Goal: Book appointment/travel/reservation

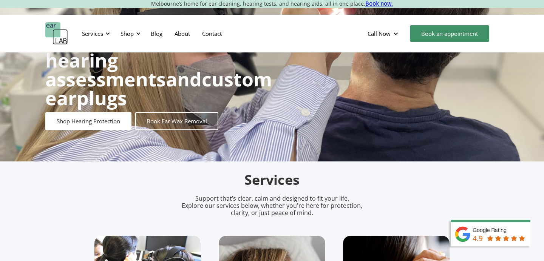
scroll to position [127, 0]
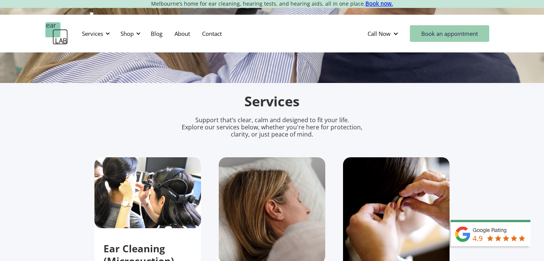
click at [444, 32] on link "Book an appointment" at bounding box center [449, 33] width 79 height 17
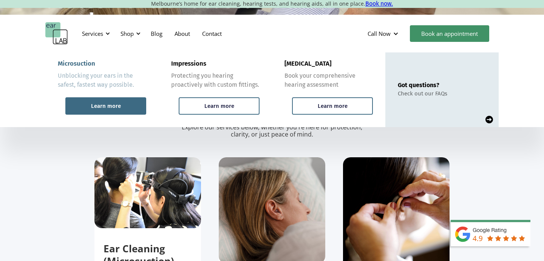
click at [96, 105] on div "Learn more" at bounding box center [106, 106] width 30 height 7
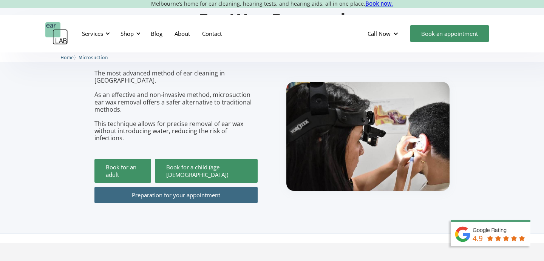
scroll to position [48, 0]
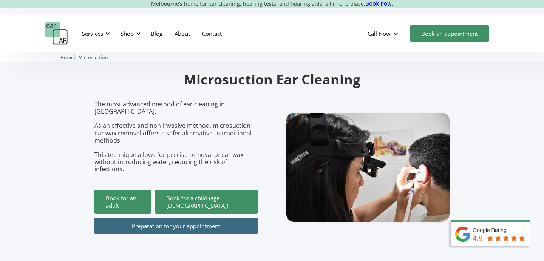
click at [130, 218] on link "Preparation for your appointment" at bounding box center [175, 226] width 163 height 17
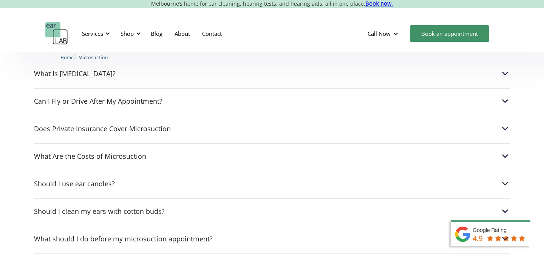
scroll to position [2022, 0]
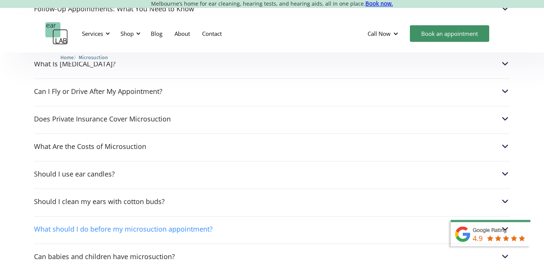
click at [269, 224] on div "What should I do before my microsuction appointment?" at bounding box center [272, 229] width 476 height 10
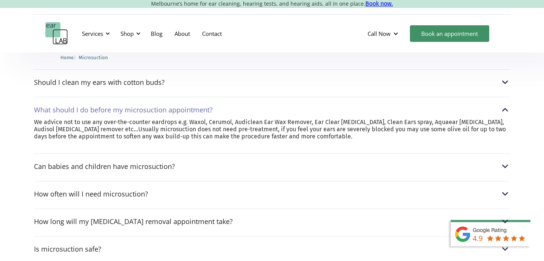
scroll to position [2157, 0]
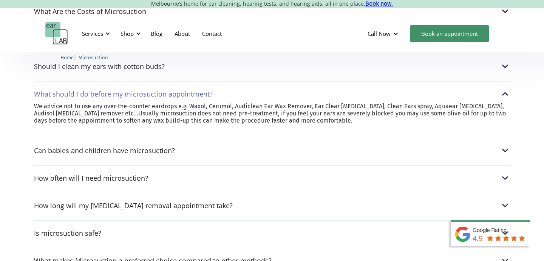
click at [306, 160] on div "Can I go swimming after a microsuction treatment? After a microsuction procedur…" at bounding box center [272, 51] width 476 height 437
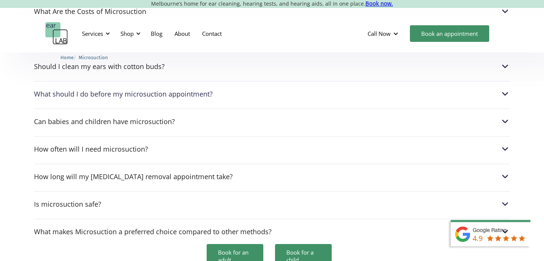
click at [305, 136] on div "How often will I need microsuction? Everyone produces ear wax at a different ra…" at bounding box center [272, 147] width 476 height 22
click at [298, 144] on div "How often will I need microsuction?" at bounding box center [272, 149] width 476 height 10
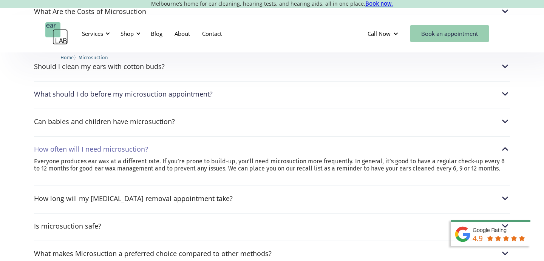
click at [431, 32] on link "Book an appointment" at bounding box center [449, 33] width 79 height 17
